Goal: Information Seeking & Learning: Learn about a topic

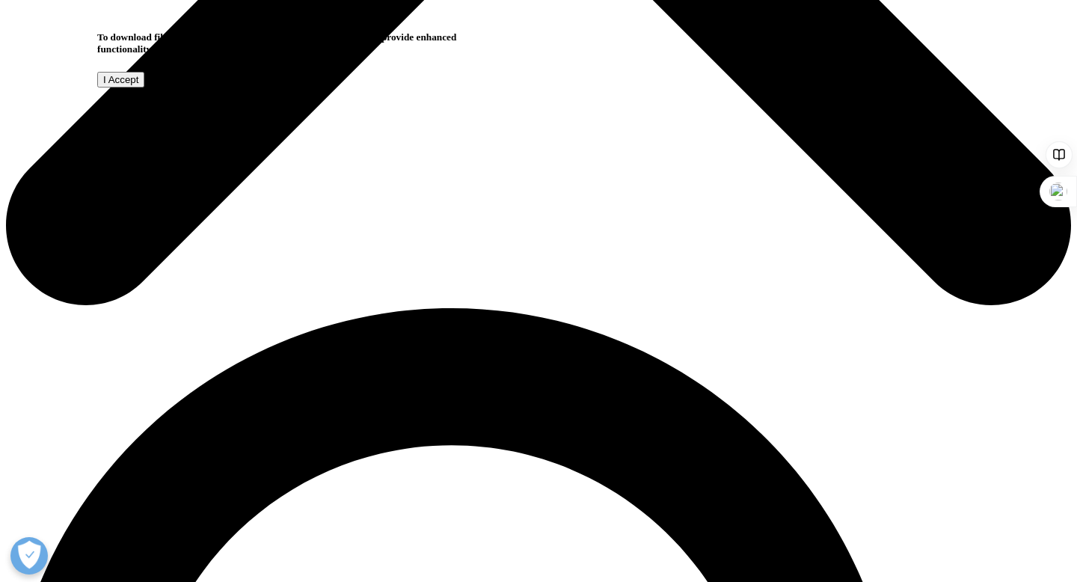
scroll to position [755, 0]
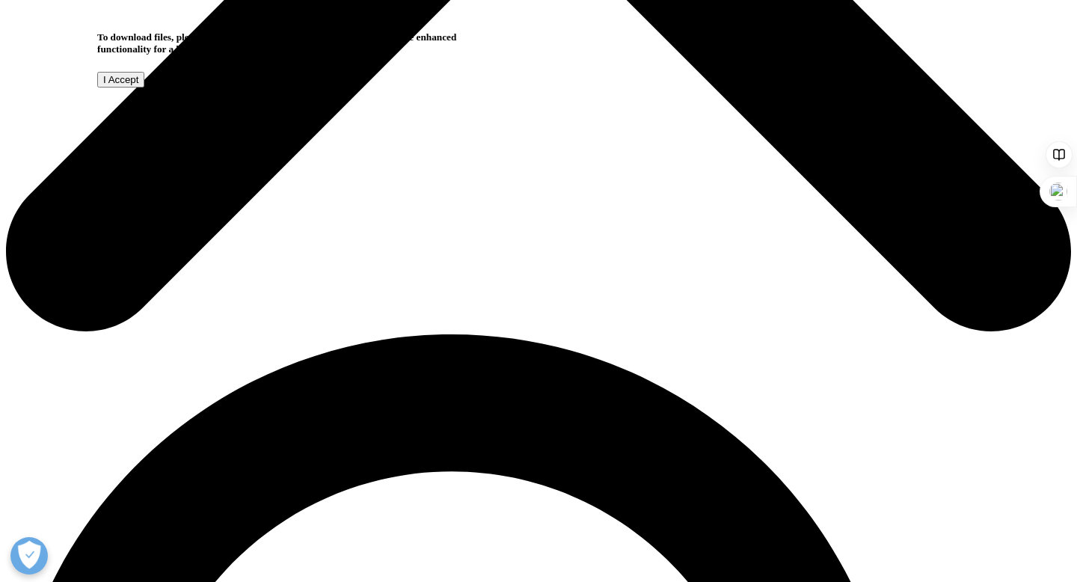
click at [144, 87] on input "I Accept" at bounding box center [120, 80] width 47 height 16
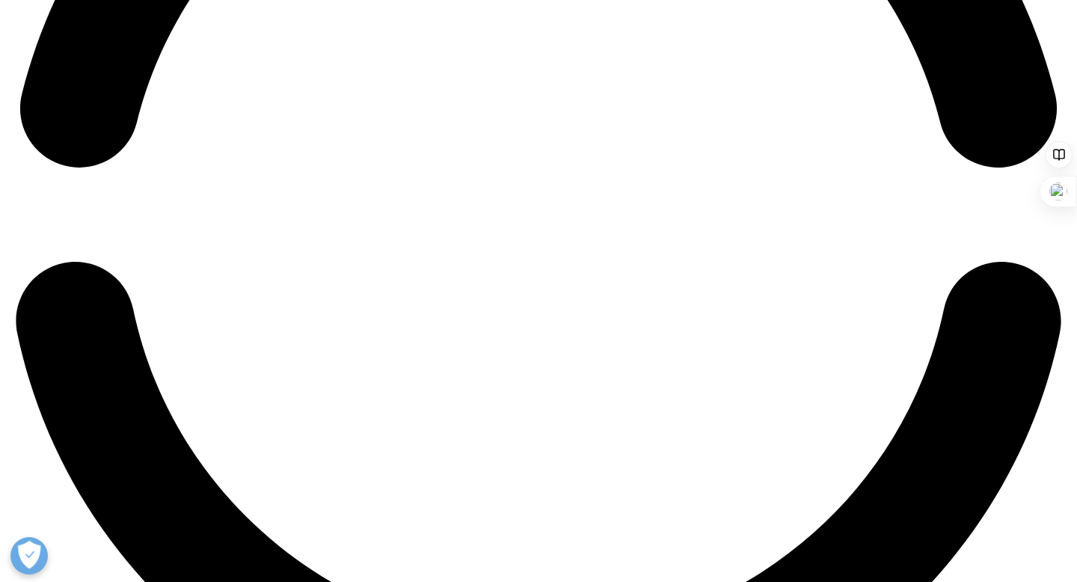
scroll to position [2586, 0]
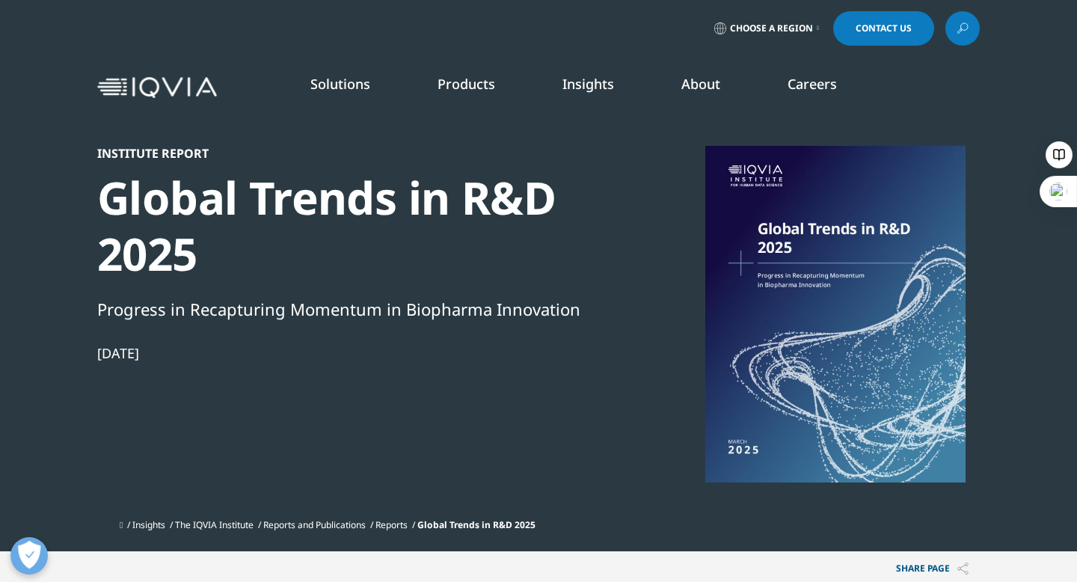
click at [962, 28] on icon at bounding box center [962, 28] width 12 height 19
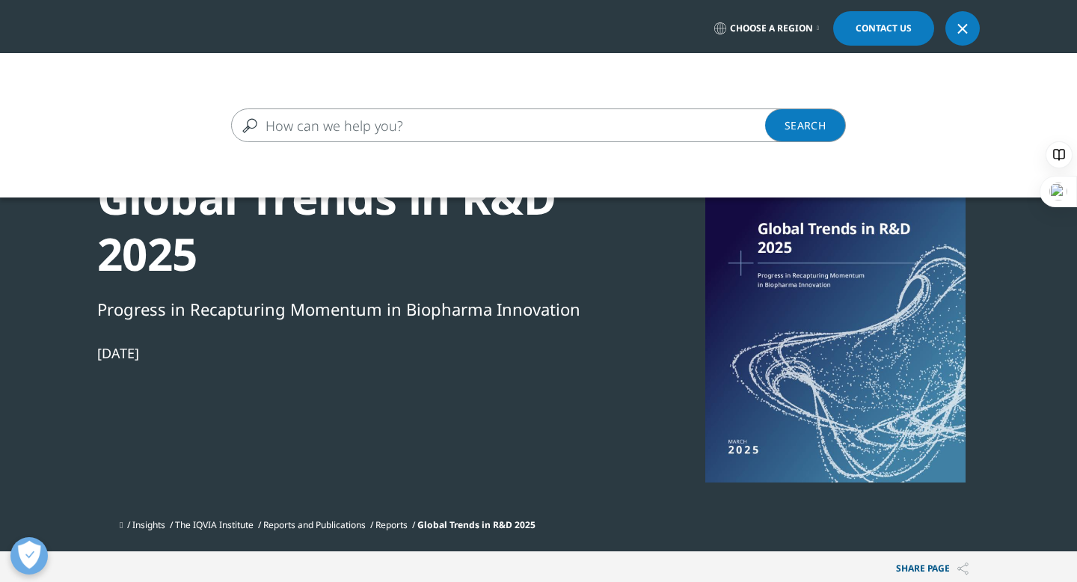
click at [476, 126] on input "Search" at bounding box center [516, 125] width 571 height 34
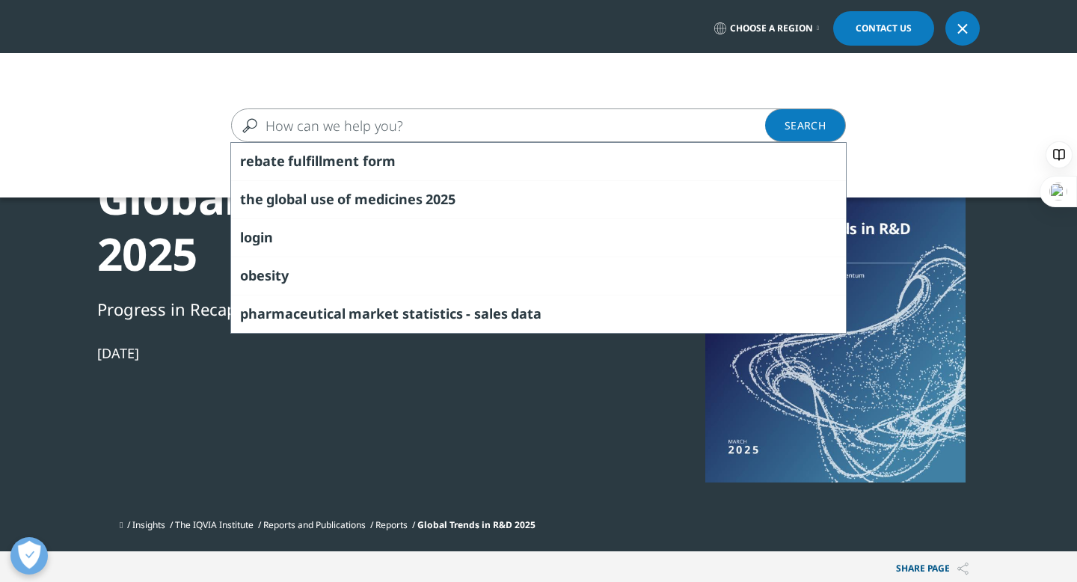
paste input "pharmaceutical industry"
type input "pharmaceutical industry"
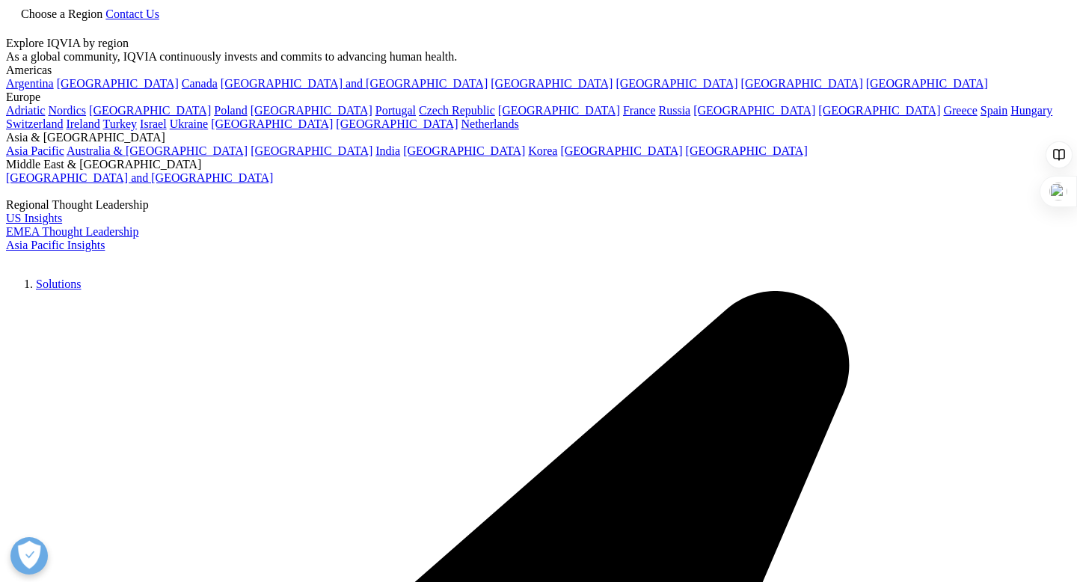
type input "pharmaceutical industry"
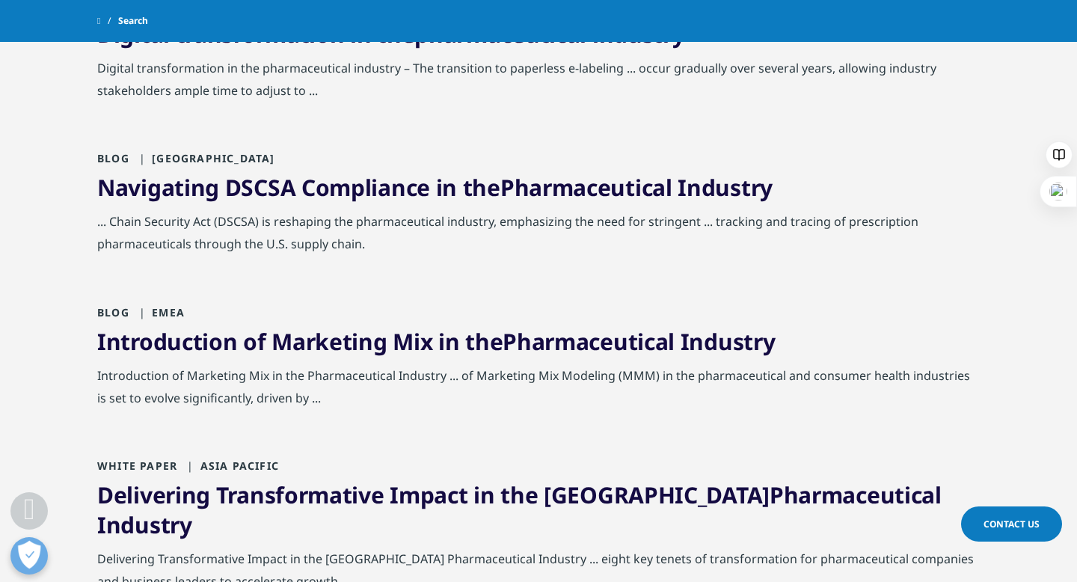
scroll to position [575, 0]
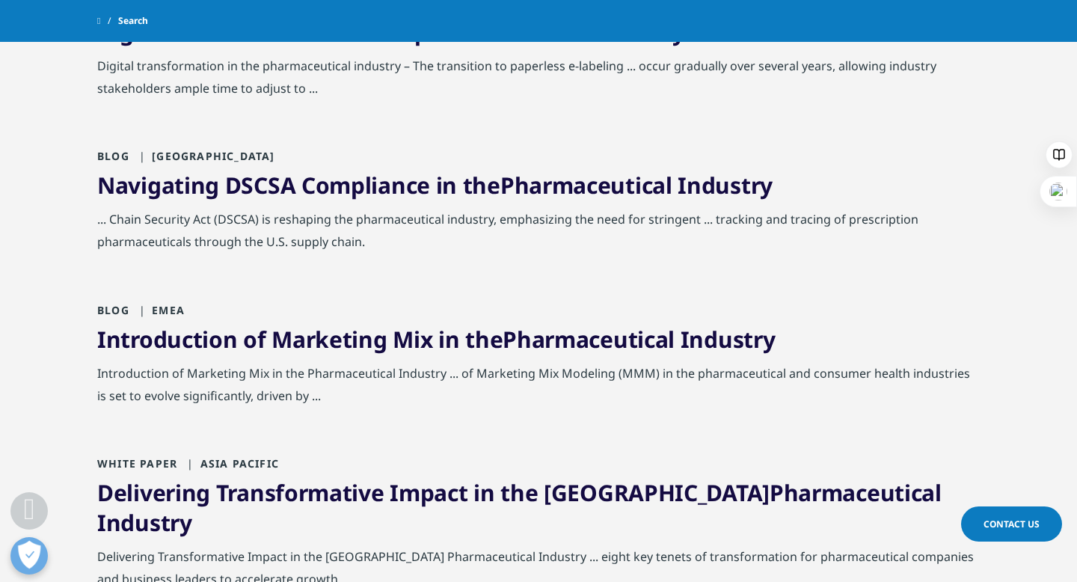
click at [170, 336] on link "Introduction of Marketing Mix in the Pharmaceutical Industry" at bounding box center [435, 339] width 677 height 31
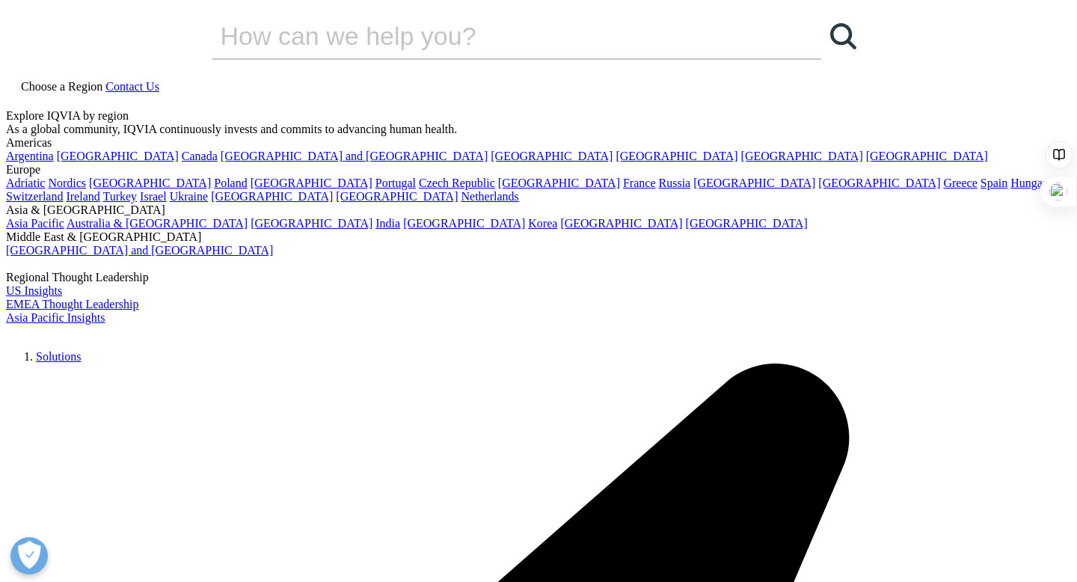
click at [783, 34] on span "Choose a Region" at bounding box center [770, 28] width 83 height 12
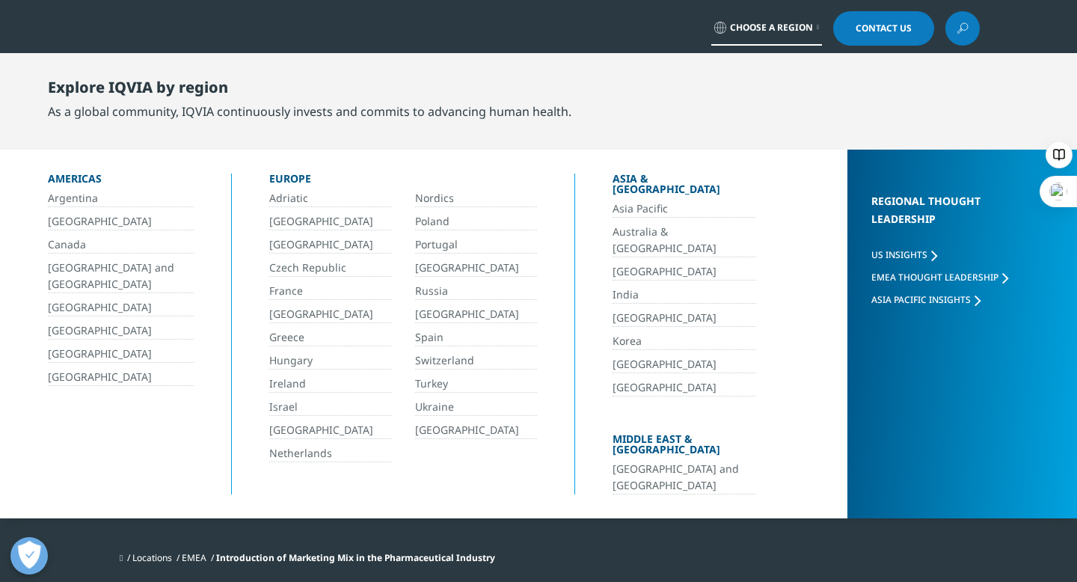
click at [631, 263] on link "China" at bounding box center [684, 271] width 144 height 17
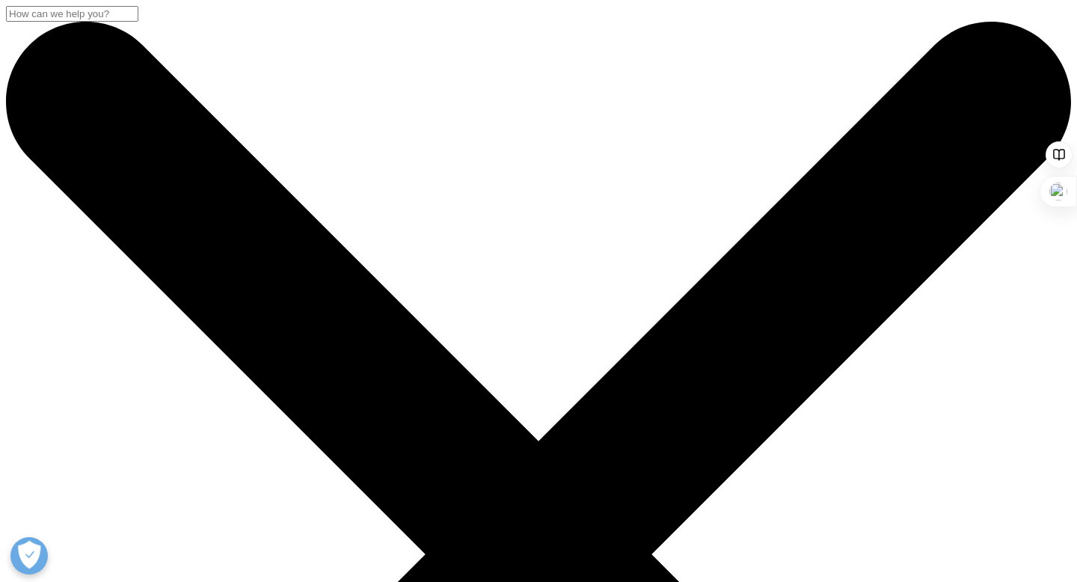
click at [138, 22] on input "搜索" at bounding box center [72, 14] width 132 height 16
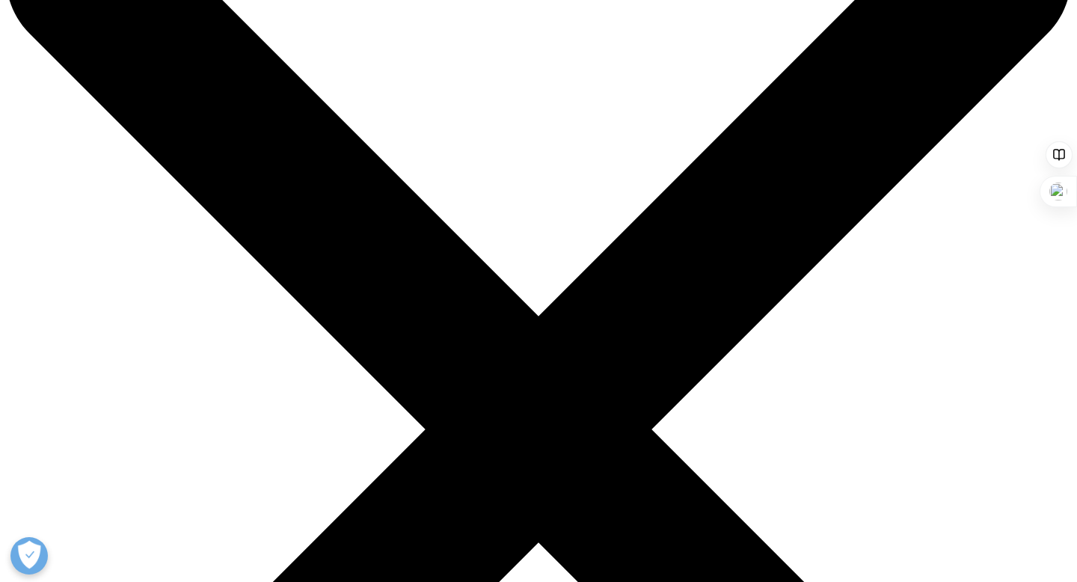
scroll to position [131, 0]
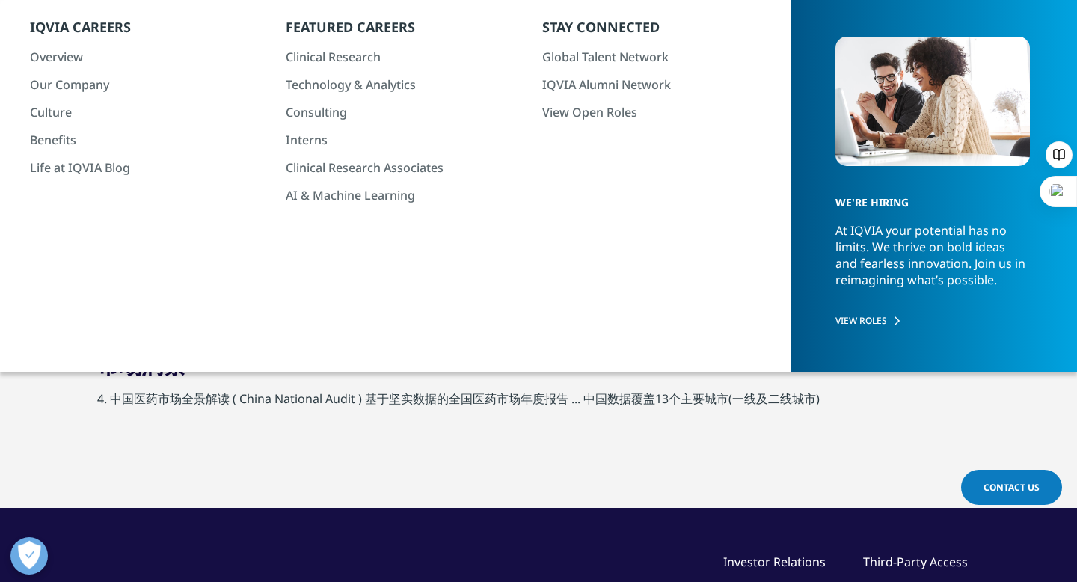
click at [307, 109] on input "中国医药市场全景解读" at bounding box center [368, 105] width 542 height 34
type input "中国医药市场"
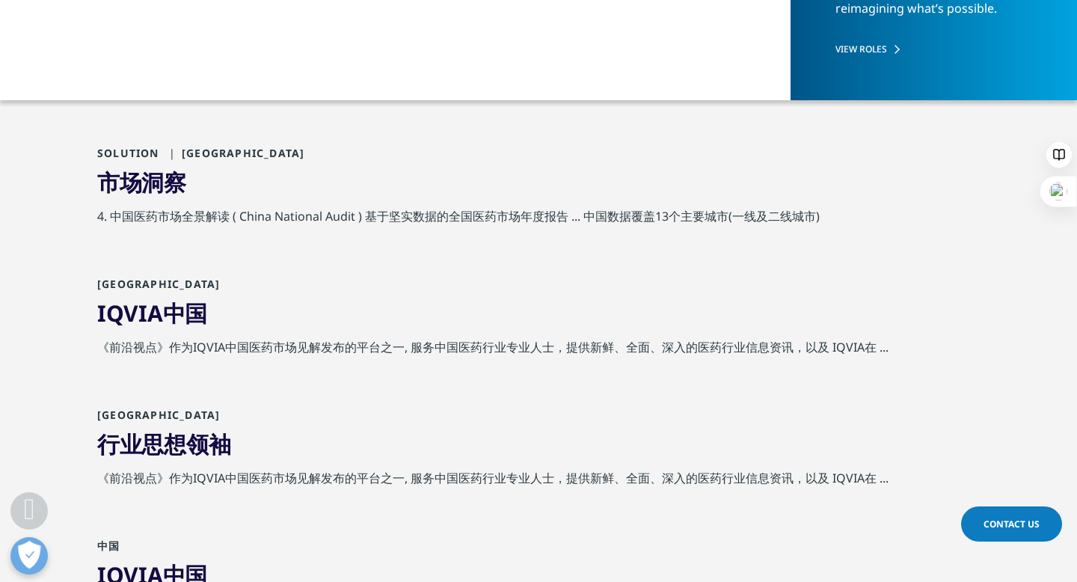
scroll to position [403, 0]
click at [167, 305] on span "中国" at bounding box center [185, 312] width 44 height 31
